Goal: Task Accomplishment & Management: Use online tool/utility

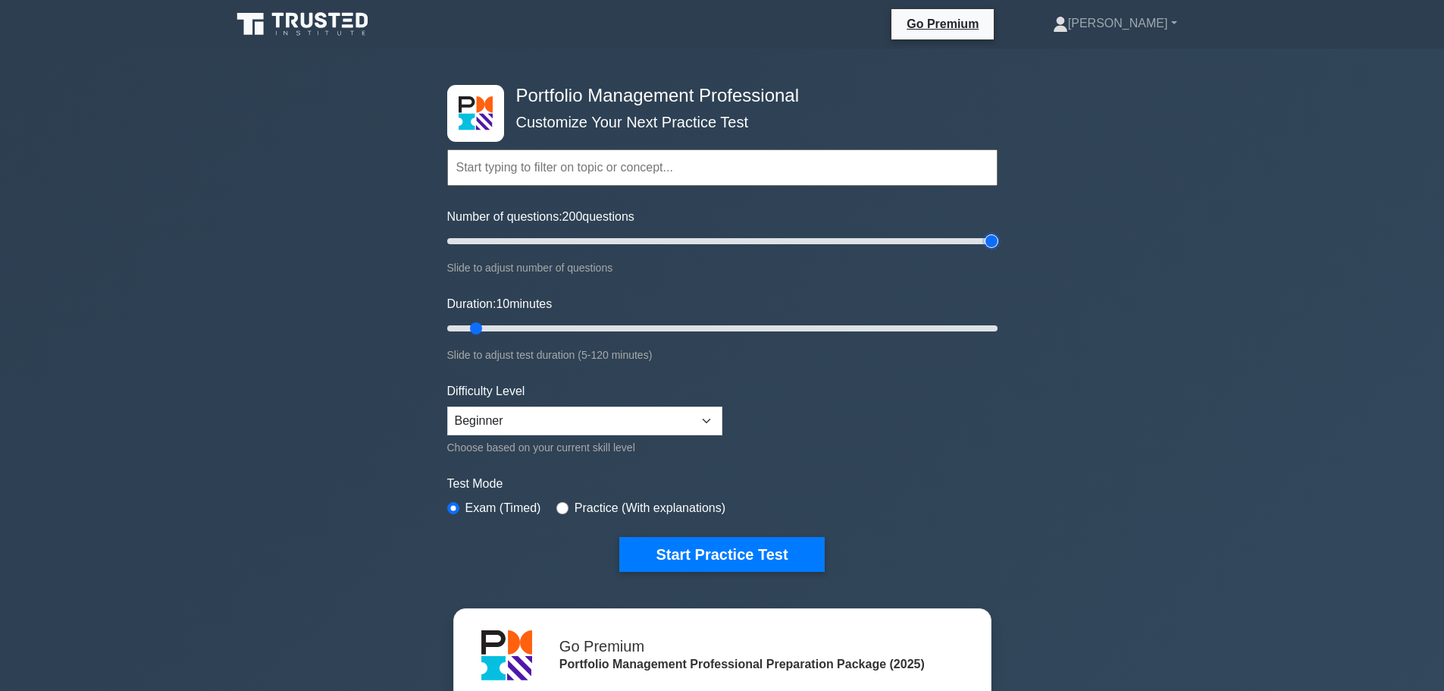
drag, startPoint x: 464, startPoint y: 243, endPoint x: 1026, endPoint y: 267, distance: 562.3
type input "200"
click at [998, 250] on input "Number of questions: 200 questions" at bounding box center [722, 241] width 550 height 18
drag, startPoint x: 478, startPoint y: 326, endPoint x: 1063, endPoint y: 339, distance: 584.7
type input "120"
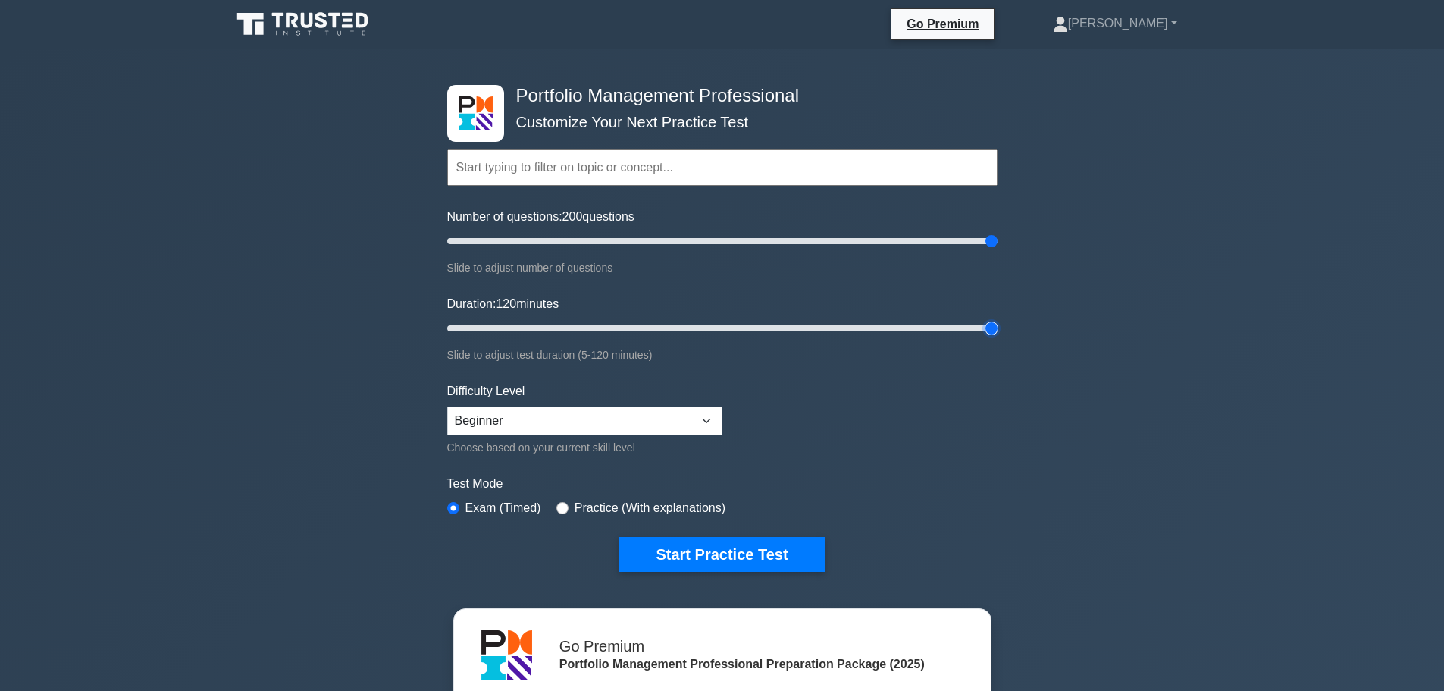
click at [998, 337] on input "Duration: 120 minutes" at bounding box center [722, 328] width 550 height 18
click at [664, 431] on select "Beginner Intermediate Expert" at bounding box center [584, 420] width 275 height 29
click at [1023, 460] on div "Portfolio Management Professional Customize Your Next Practice Test Topics Port…" at bounding box center [722, 497] width 1444 height 896
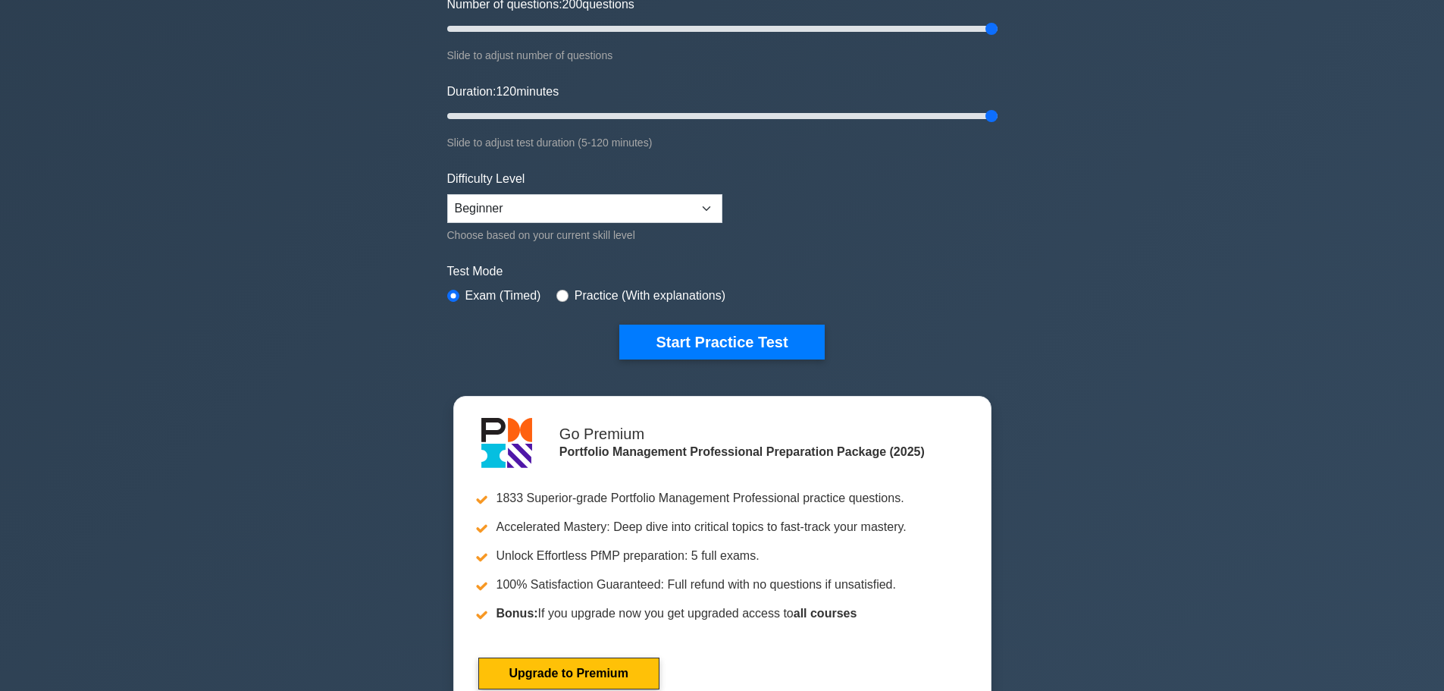
scroll to position [76, 0]
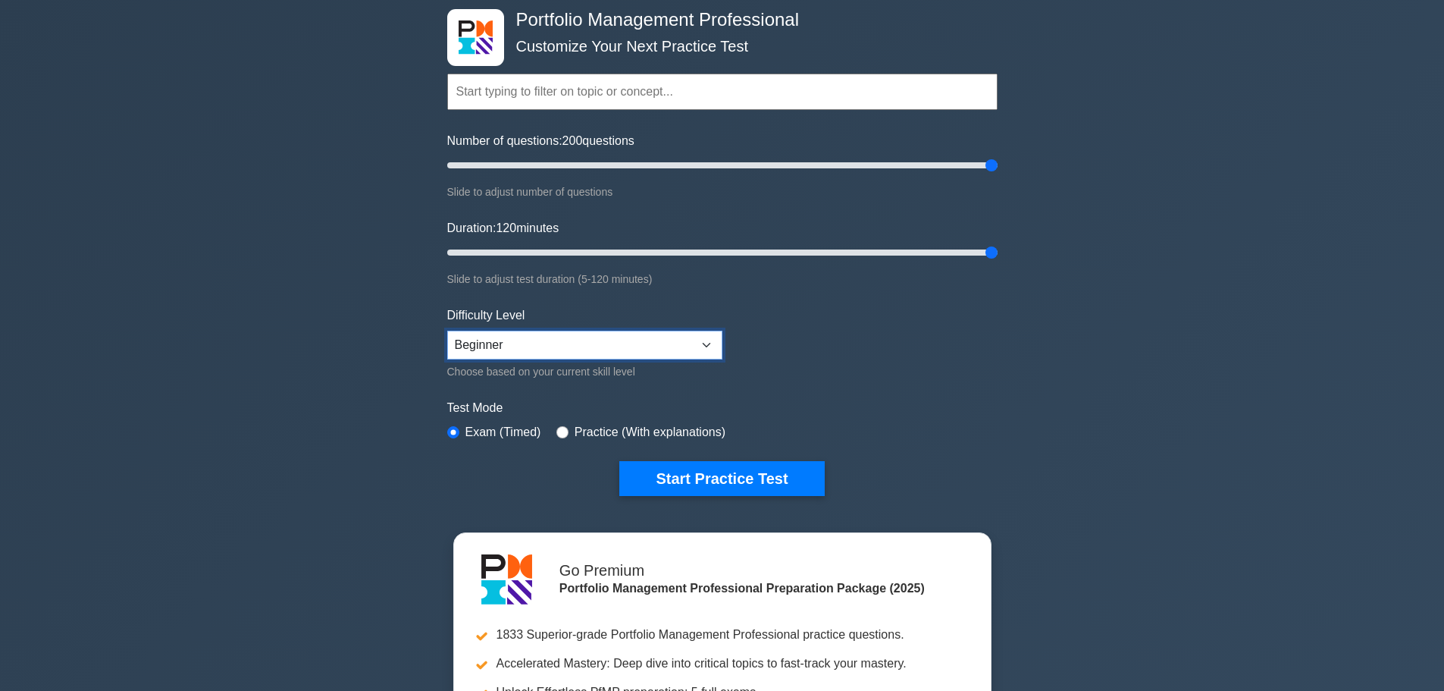
click at [637, 353] on select "Beginner Intermediate Expert" at bounding box center [584, 345] width 275 height 29
select select "expert"
click at [447, 331] on select "Beginner Intermediate Expert" at bounding box center [584, 345] width 275 height 29
click at [557, 431] on input "radio" at bounding box center [563, 432] width 12 height 12
radio input "true"
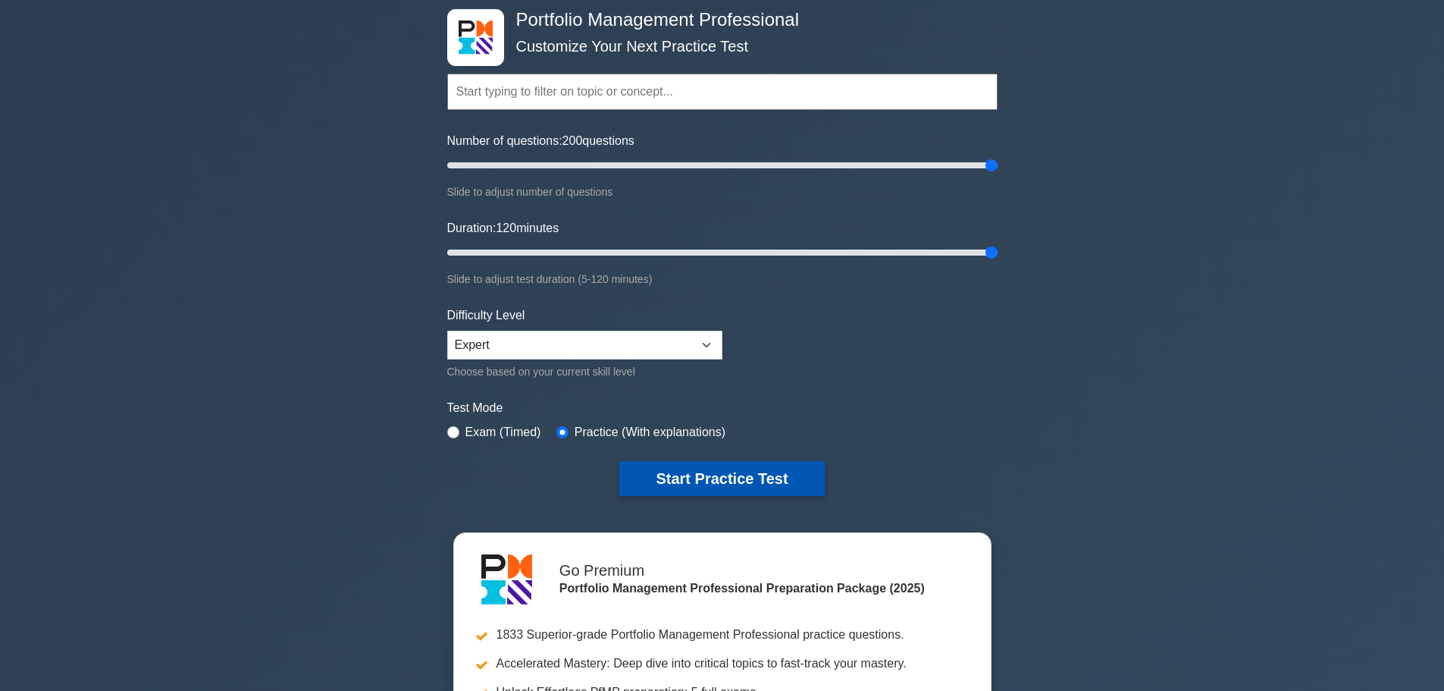
click at [689, 478] on button "Start Practice Test" at bounding box center [721, 478] width 205 height 35
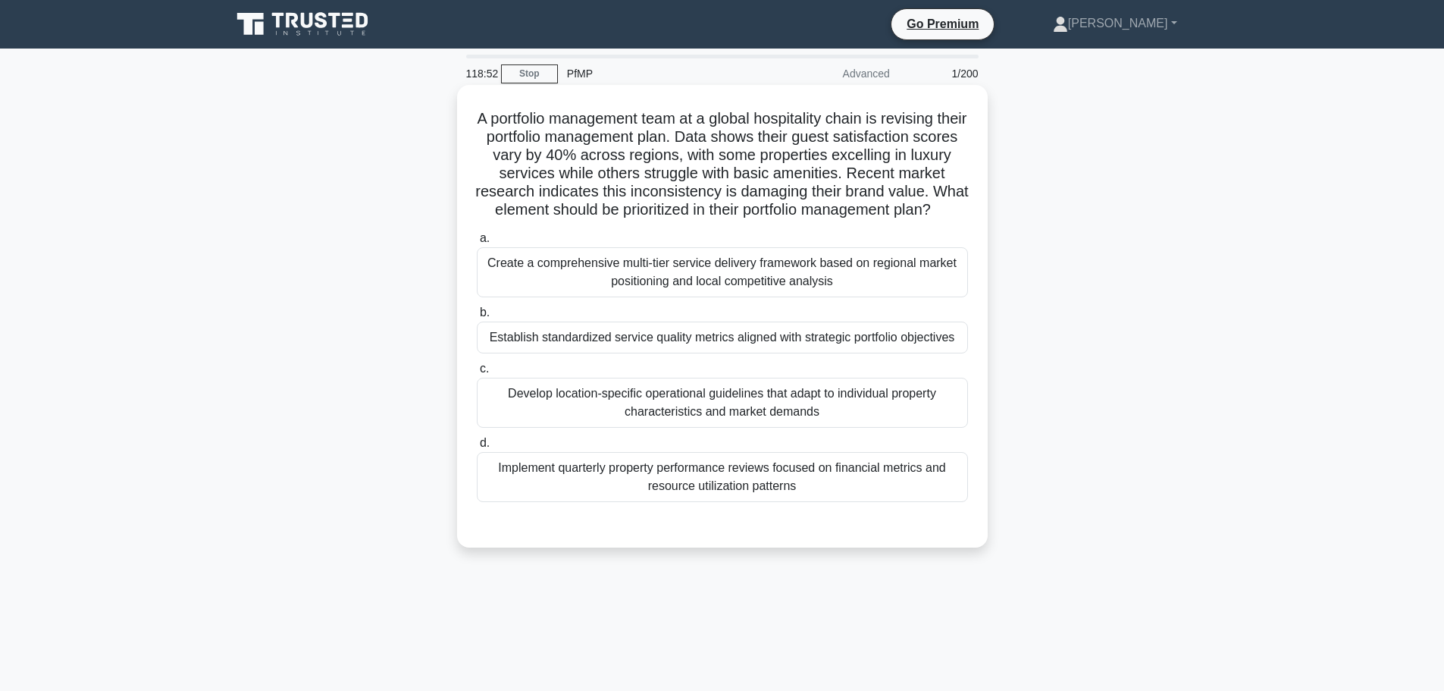
click at [711, 428] on div "Develop location-specific operational guidelines that adapt to individual prope…" at bounding box center [722, 403] width 491 height 50
click at [477, 374] on input "c. Develop location-specific operational guidelines that adapt to individual pr…" at bounding box center [477, 369] width 0 height 10
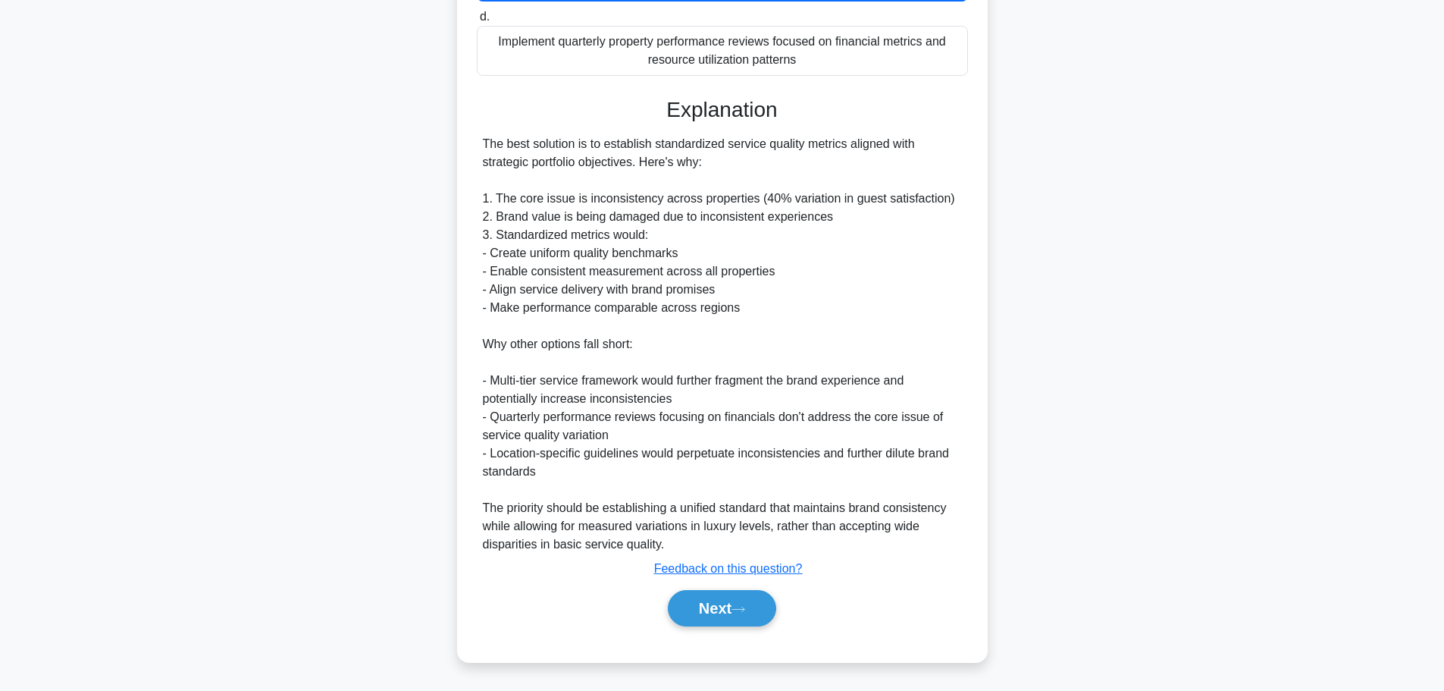
scroll to position [465, 0]
click at [716, 603] on button "Next" at bounding box center [722, 608] width 108 height 36
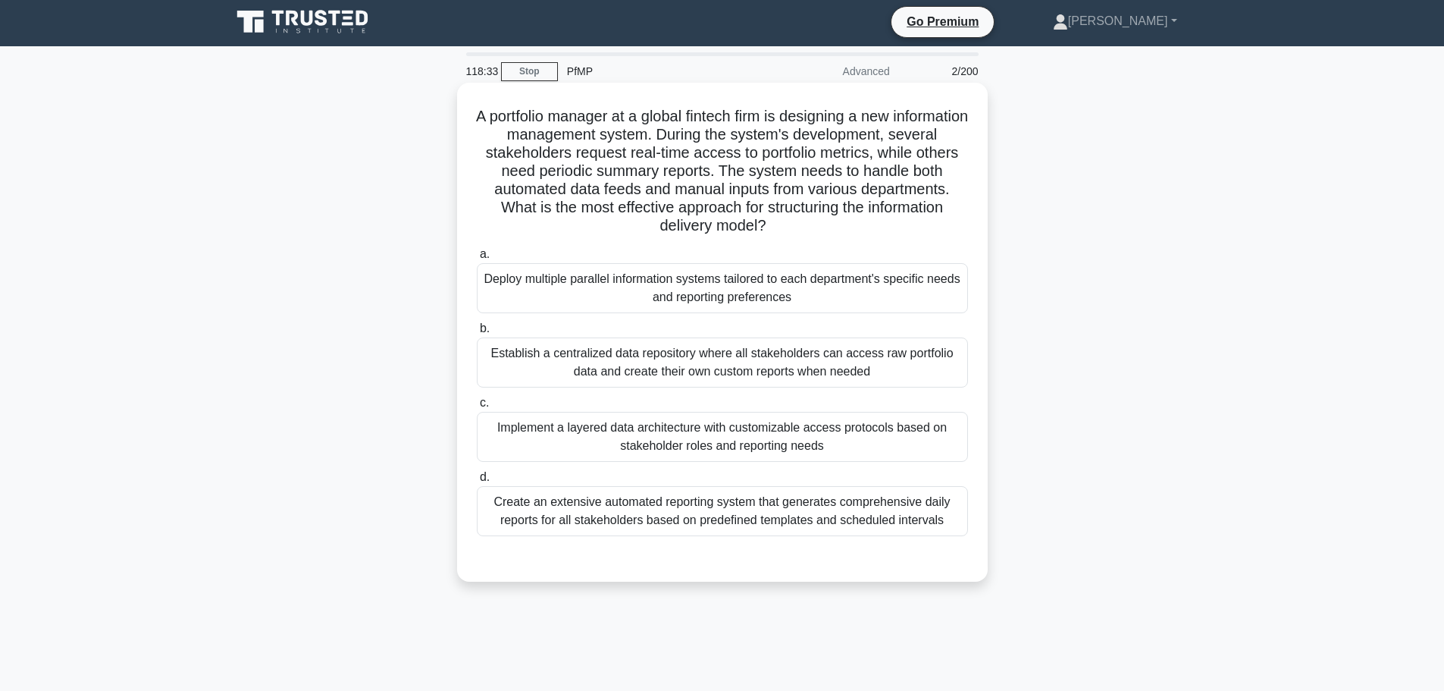
scroll to position [0, 0]
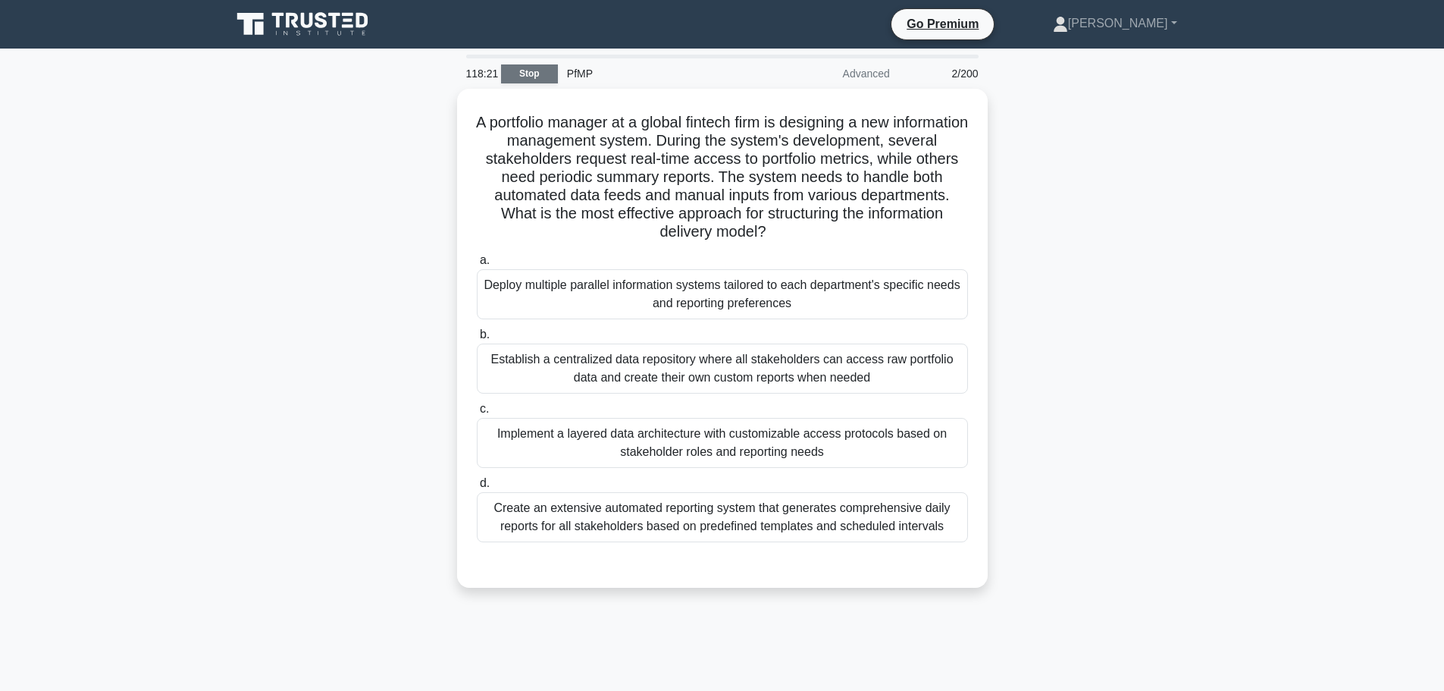
click at [531, 70] on link "Stop" at bounding box center [529, 73] width 57 height 19
